Goal: Information Seeking & Learning: Learn about a topic

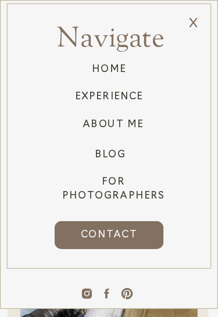
click at [136, 97] on h3 "Experience" at bounding box center [109, 96] width 78 height 13
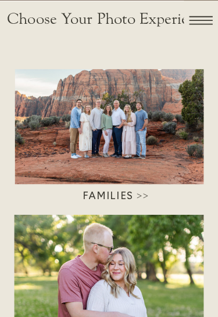
scroll to position [54, 0]
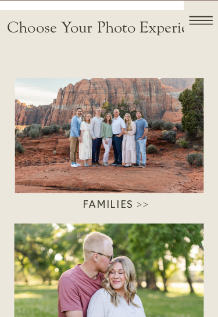
click at [144, 205] on h3 "Families >>" at bounding box center [115, 204] width 121 height 12
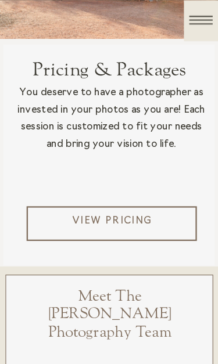
scroll to position [2697, 0]
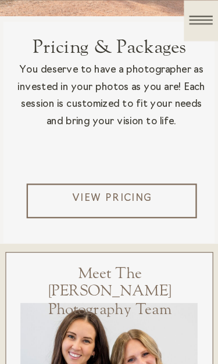
click at [160, 207] on p "View Pricing" at bounding box center [112, 201] width 134 height 20
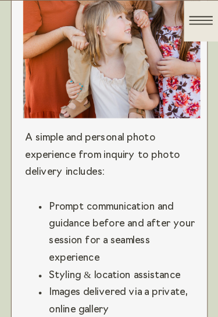
scroll to position [2981, 0]
